Goal: Check status: Check status

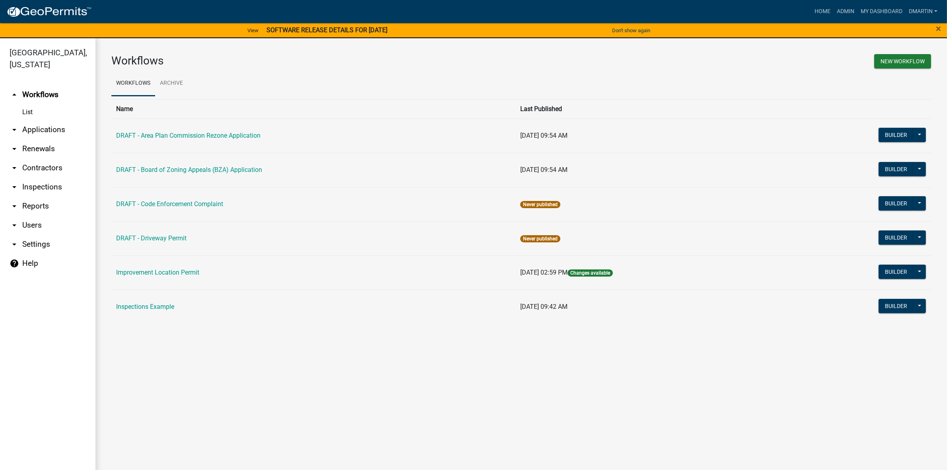
click at [38, 127] on link "arrow_drop_down Applications" at bounding box center [47, 129] width 95 height 19
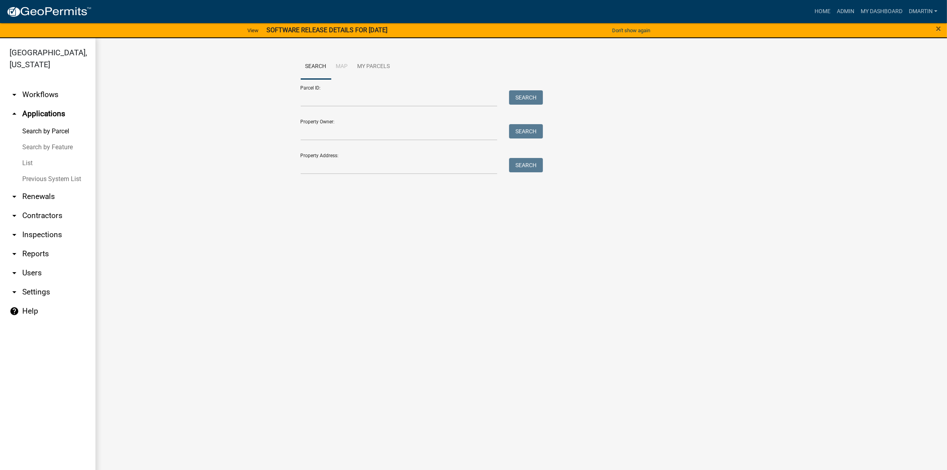
click at [29, 164] on link "List" at bounding box center [47, 163] width 95 height 16
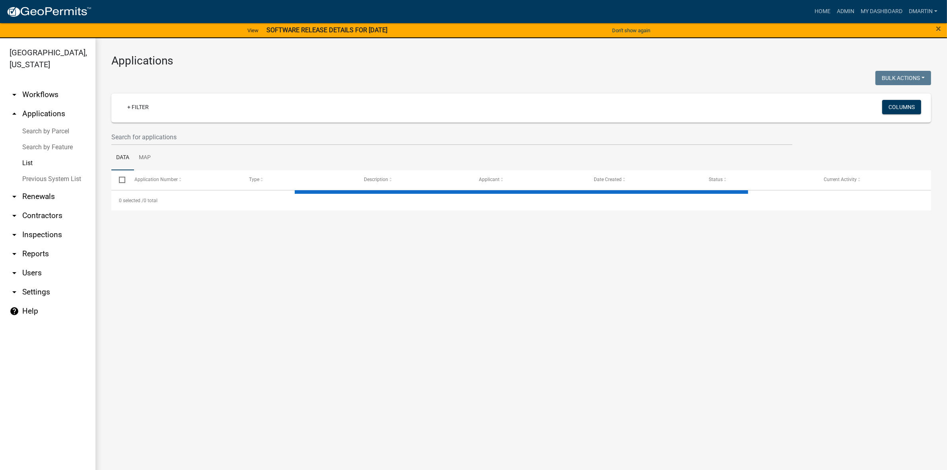
select select "3: 100"
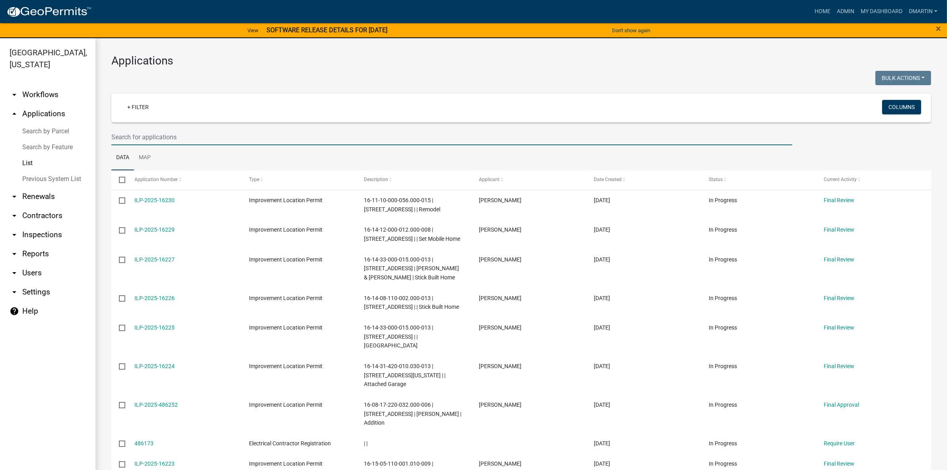
click at [140, 134] on input "text" at bounding box center [451, 137] width 681 height 16
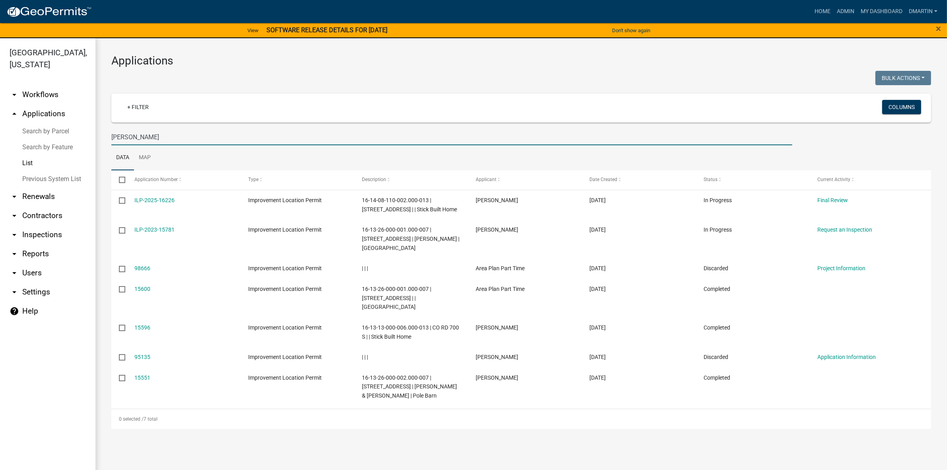
type input "[PERSON_NAME]"
